Goal: Entertainment & Leisure: Consume media (video, audio)

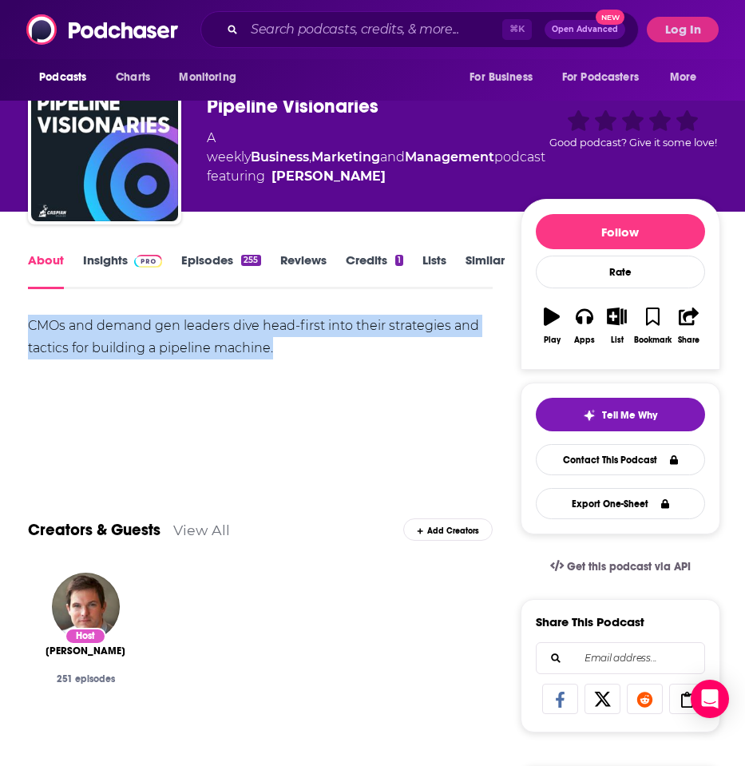
drag, startPoint x: 23, startPoint y: 324, endPoint x: 308, endPoint y: 341, distance: 285.5
copy div "CMOs and demand gen leaders dive head-first into their strategies and tactics f…"
click at [416, 364] on div "CMOs and demand gen leaders dive head-first into their strategies and tactics f…" at bounding box center [260, 371] width 465 height 112
click at [207, 268] on link "Episodes 255" at bounding box center [220, 270] width 79 height 37
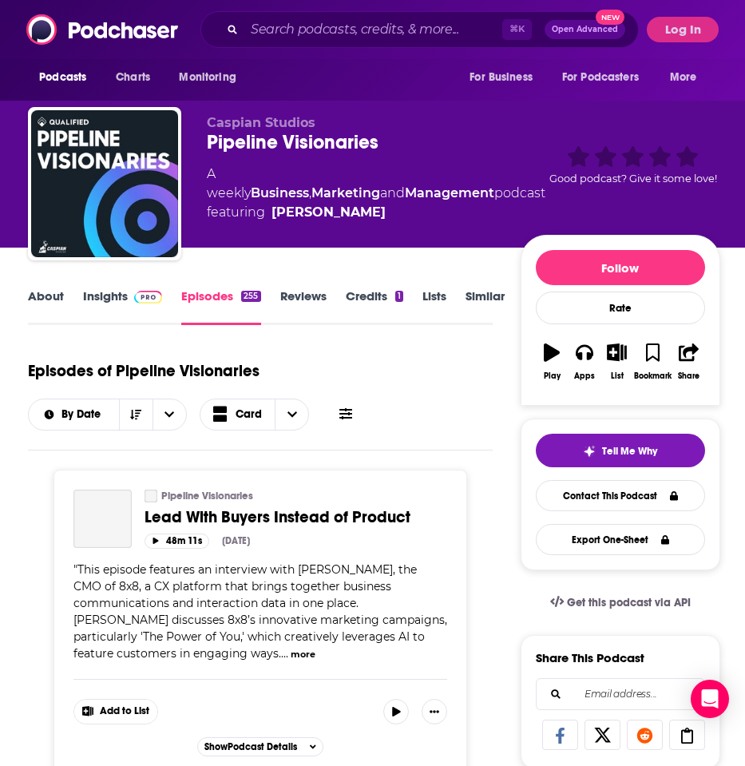
scroll to position [101, 0]
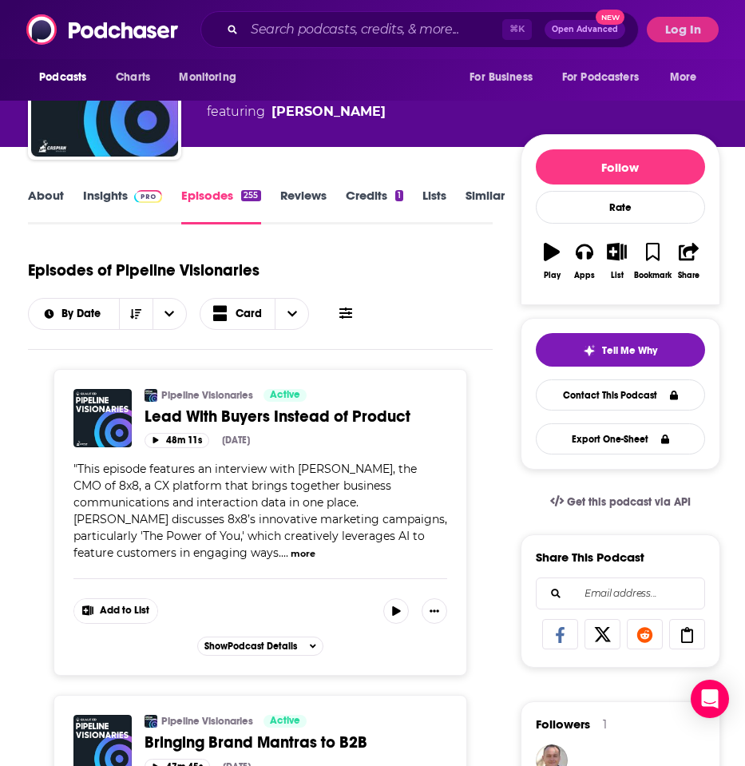
click at [154, 438] on icon "button" at bounding box center [156, 440] width 6 height 6
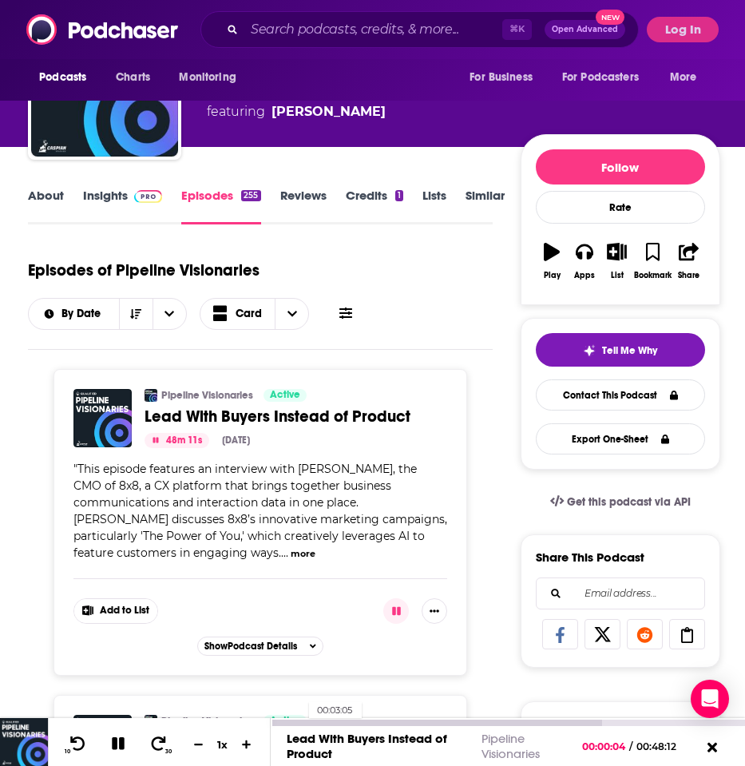
click at [301, 721] on div at bounding box center [436, 722] width 331 height 6
click at [287, 719] on div at bounding box center [286, 722] width 31 height 6
click at [316, 721] on div at bounding box center [445, 722] width 348 height 6
click at [380, 720] on div at bounding box center [458, 722] width 374 height 6
click at [458, 722] on div at bounding box center [490, 722] width 438 height 6
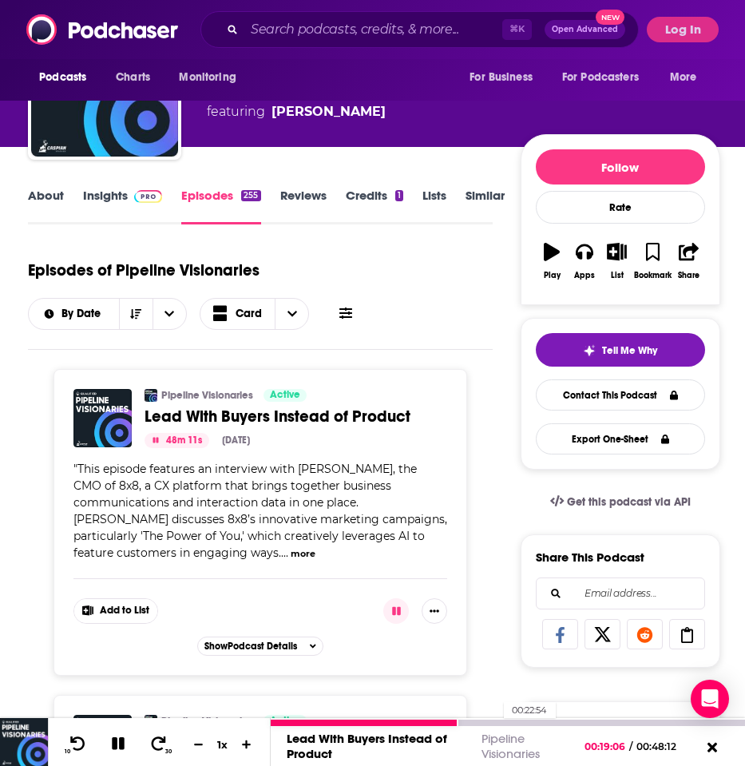
click at [496, 721] on div at bounding box center [508, 722] width 474 height 6
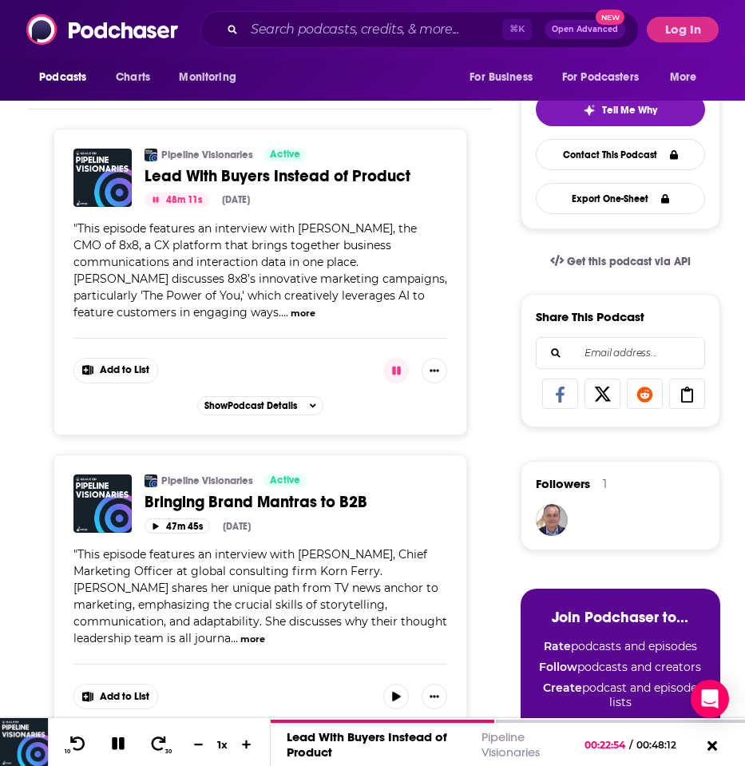
scroll to position [473, 0]
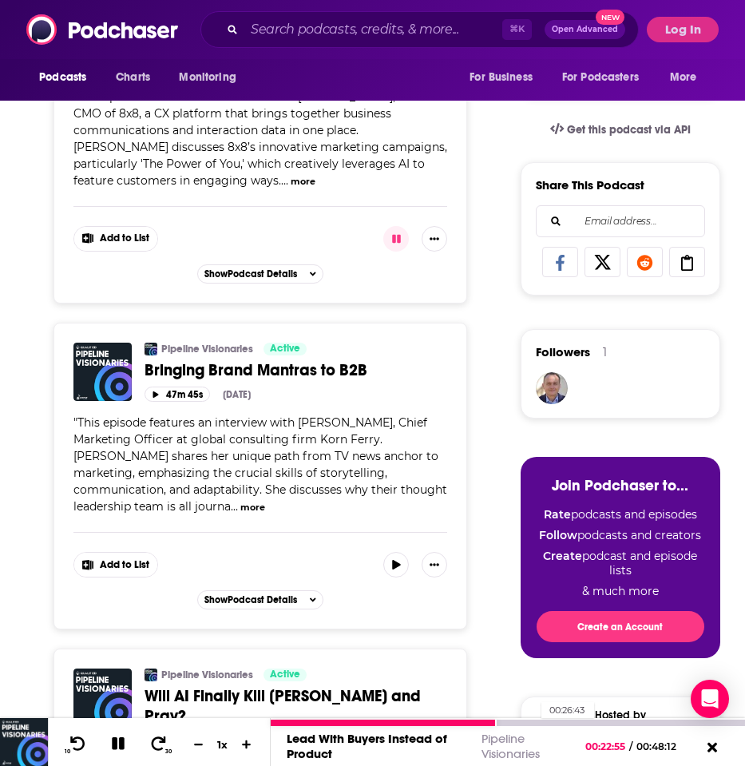
click at [533, 724] on div at bounding box center [508, 722] width 474 height 6
click at [572, 722] on div at bounding box center [508, 722] width 474 height 6
click at [630, 722] on div at bounding box center [508, 722] width 474 height 6
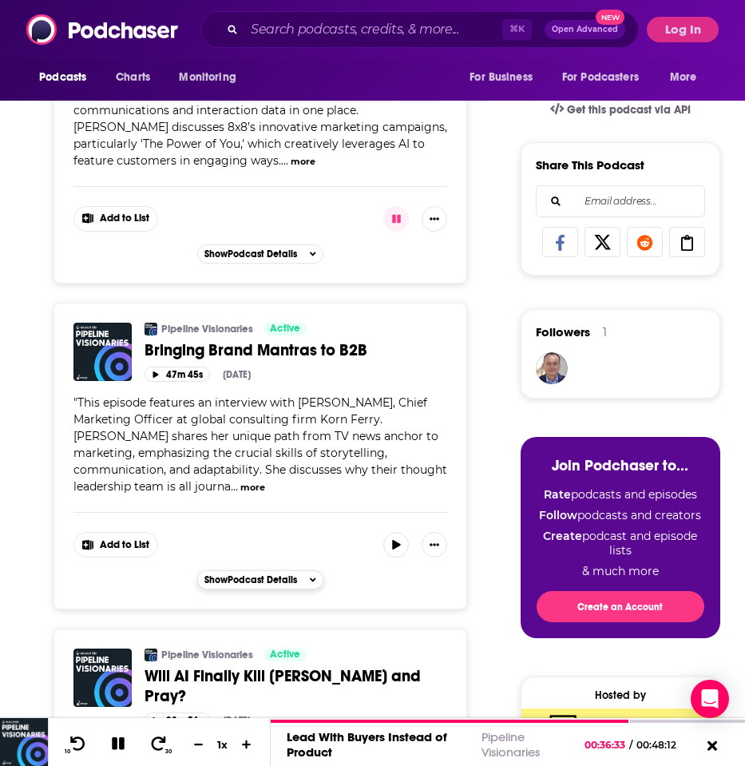
scroll to position [543, 0]
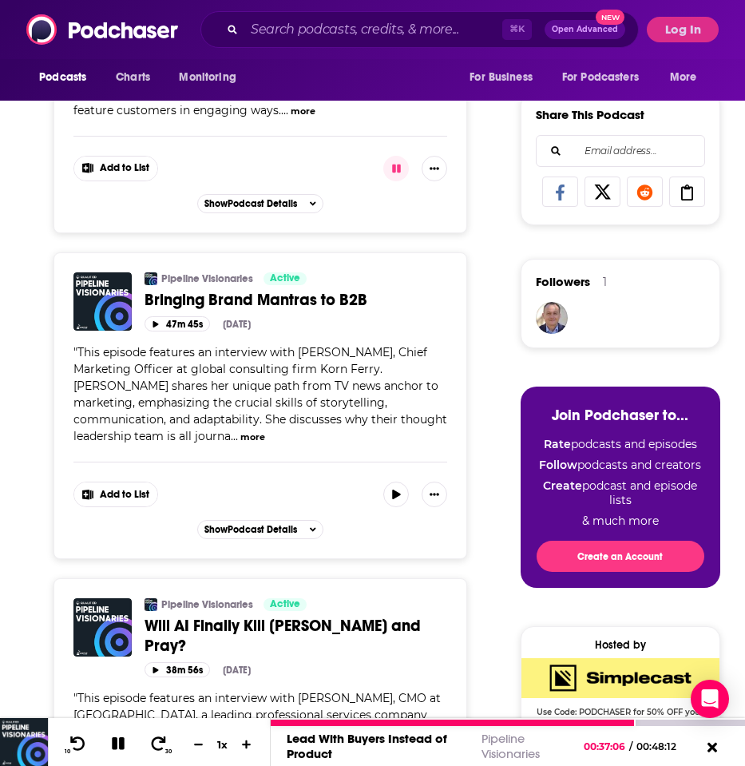
click at [115, 743] on icon at bounding box center [118, 743] width 13 height 13
click at [117, 746] on icon at bounding box center [118, 743] width 13 height 14
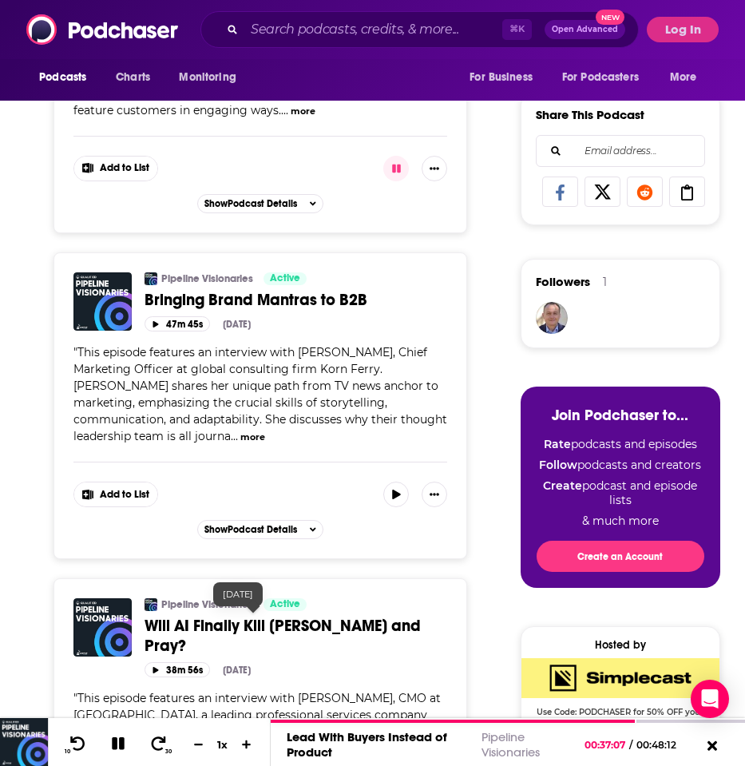
scroll to position [662, 0]
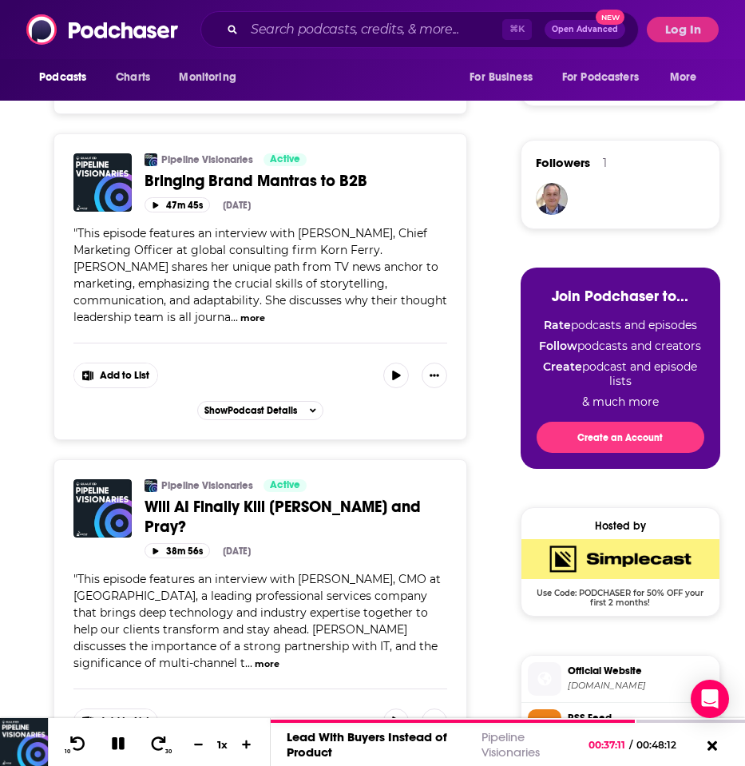
click at [160, 548] on icon "button" at bounding box center [156, 551] width 8 height 6
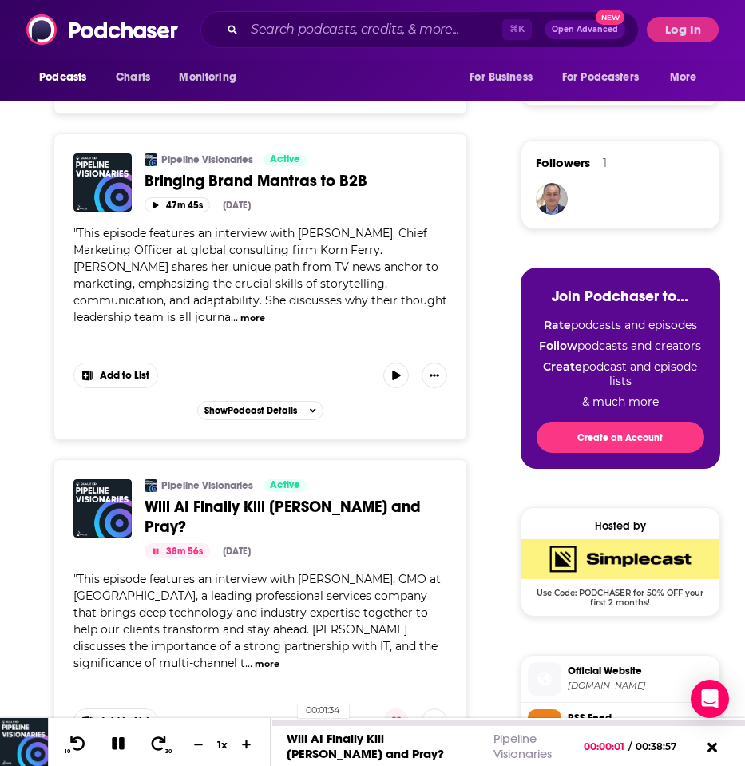
click at [290, 722] on div "00:01:34" at bounding box center [508, 722] width 474 height 6
click at [305, 722] on div at bounding box center [484, 722] width 427 height 6
click at [336, 720] on div at bounding box center [484, 722] width 427 height 6
click at [374, 721] on div at bounding box center [507, 722] width 473 height 6
click at [404, 722] on div at bounding box center [508, 722] width 474 height 6
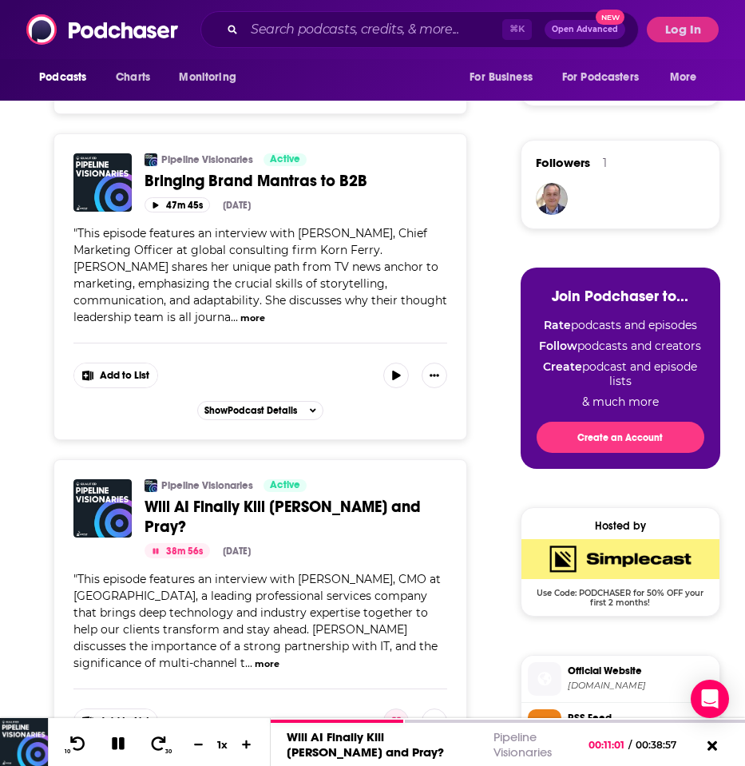
click at [409, 708] on button "button" at bounding box center [396, 721] width 26 height 26
